Goal: Transaction & Acquisition: Purchase product/service

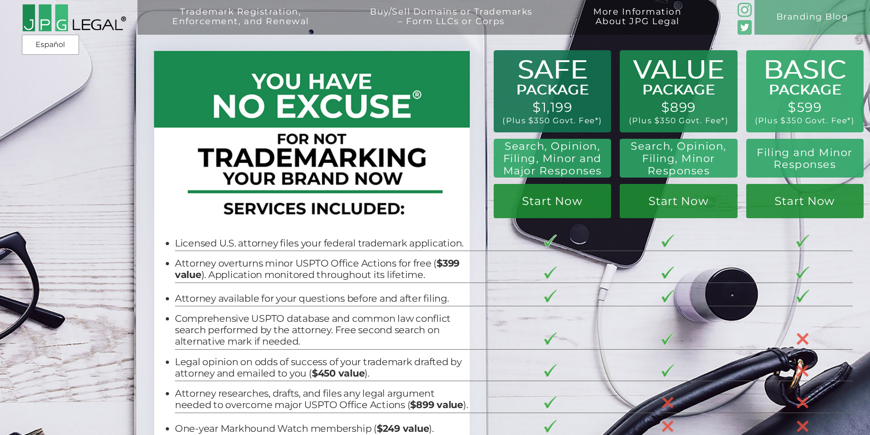
click at [827, 86] on div "Trademark Registration, Enforcement, and Renewal File a Trademark Application T…" at bounding box center [435, 78] width 870 height 157
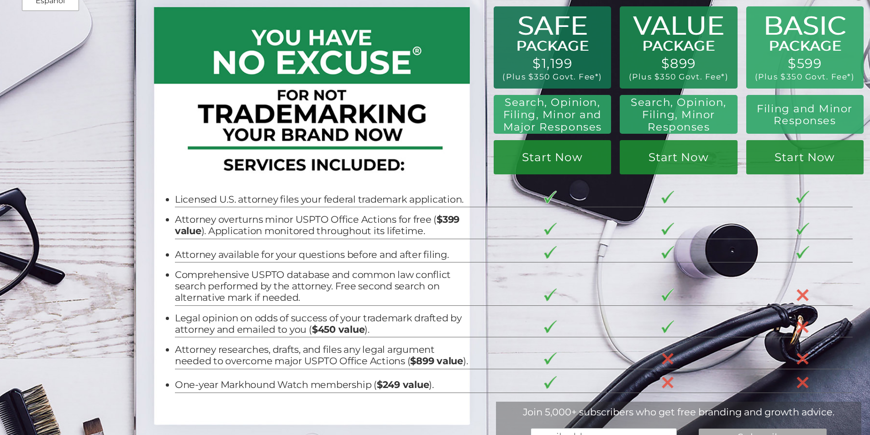
scroll to position [183, 0]
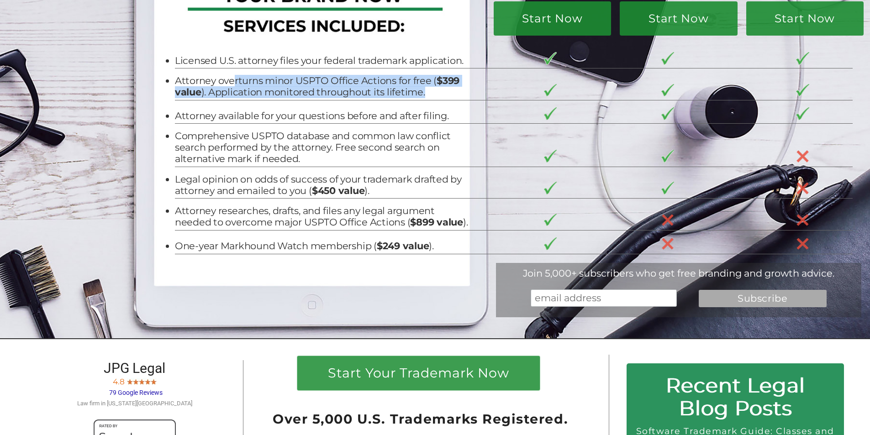
drag, startPoint x: 231, startPoint y: 83, endPoint x: 433, endPoint y: 100, distance: 202.6
click at [433, 98] on li "Attorney overturns minor USPTO Office Actions for free ( $399 value ). Applicat…" at bounding box center [321, 86] width 293 height 23
click at [431, 95] on li "Attorney overturns minor USPTO Office Actions for free ( $399 value ). Applicat…" at bounding box center [321, 86] width 293 height 23
drag, startPoint x: 232, startPoint y: 80, endPoint x: 439, endPoint y: 83, distance: 207.0
click at [439, 83] on li "Attorney overturns minor USPTO Office Actions for free ( $399 value ). Applicat…" at bounding box center [321, 86] width 293 height 23
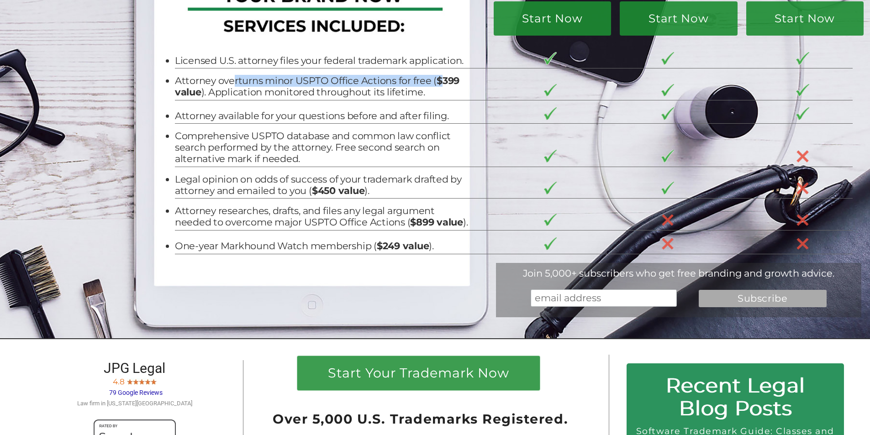
click at [439, 83] on b "$399 value" at bounding box center [317, 86] width 285 height 23
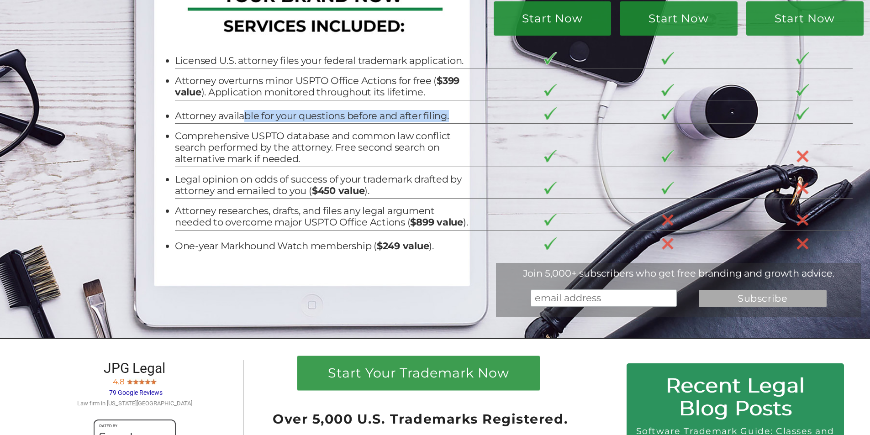
drag, startPoint x: 238, startPoint y: 116, endPoint x: 456, endPoint y: 116, distance: 217.9
click at [456, 116] on li "Attorney available for your questions before and after filing." at bounding box center [321, 116] width 293 height 11
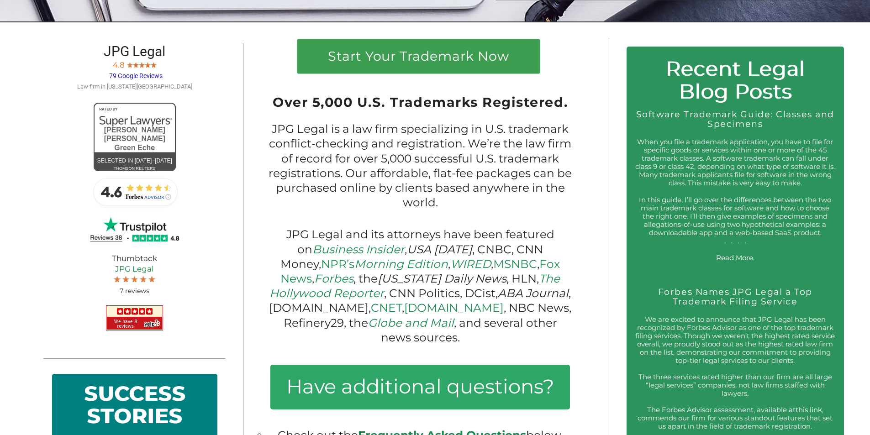
scroll to position [503, 0]
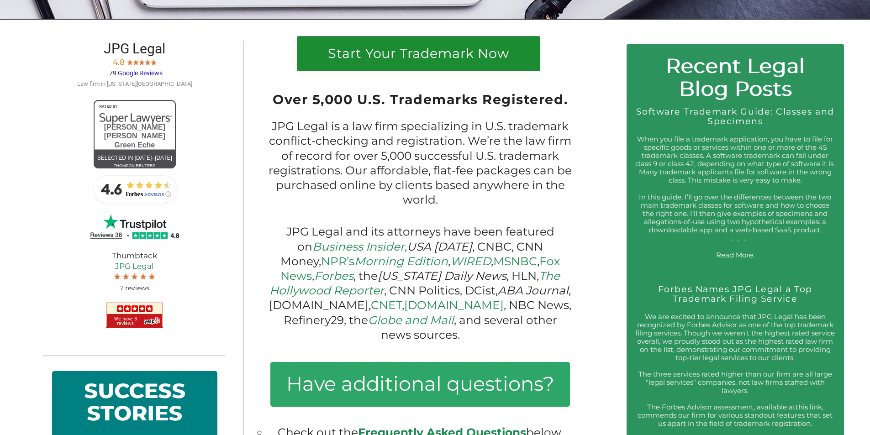
click at [449, 65] on h1 "Start Your Trademark Now" at bounding box center [418, 56] width 225 height 18
